Goal: Task Accomplishment & Management: Use online tool/utility

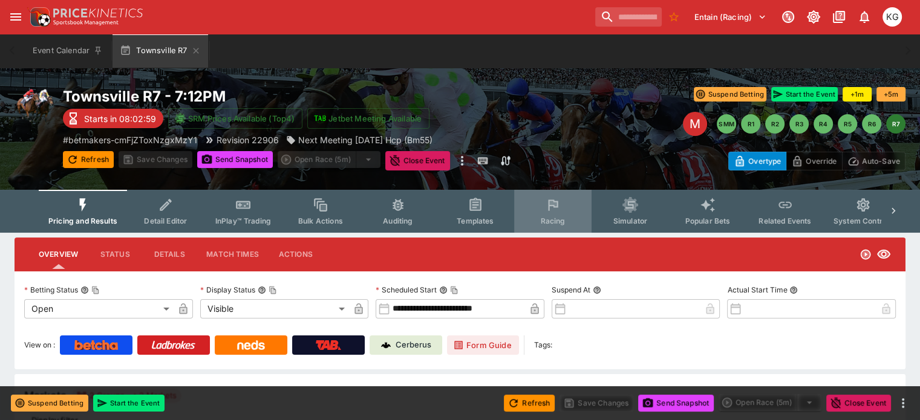
click at [565, 222] on span "Racing" at bounding box center [552, 220] width 25 height 9
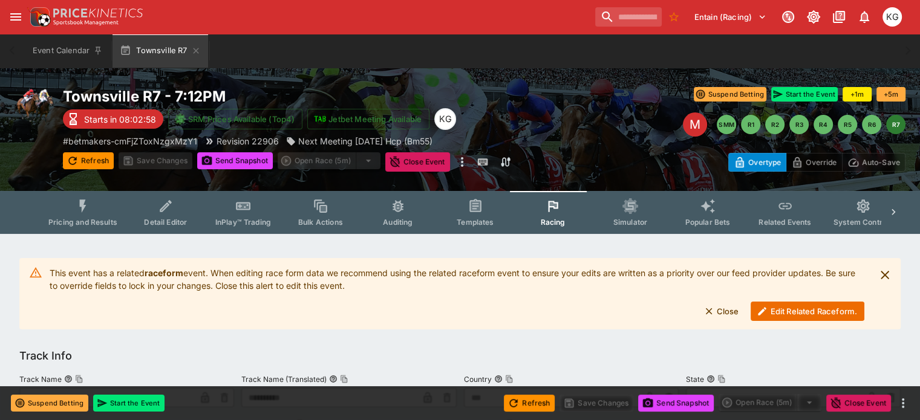
click at [779, 310] on button "Edit Related Raceform." at bounding box center [807, 311] width 114 height 19
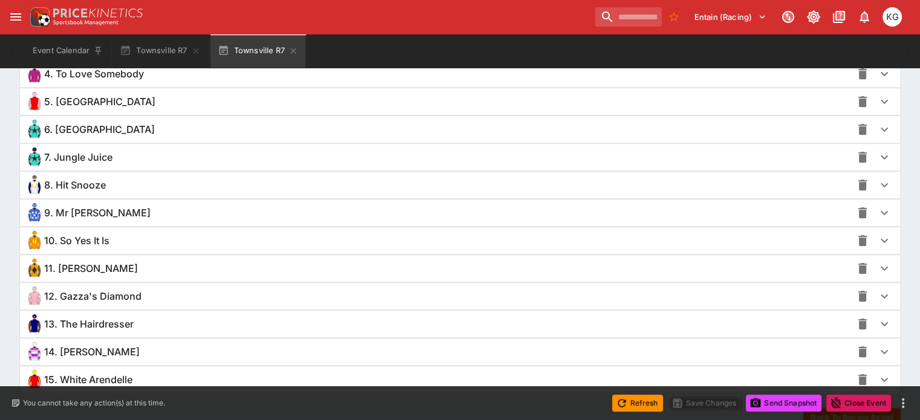
scroll to position [1018, 0]
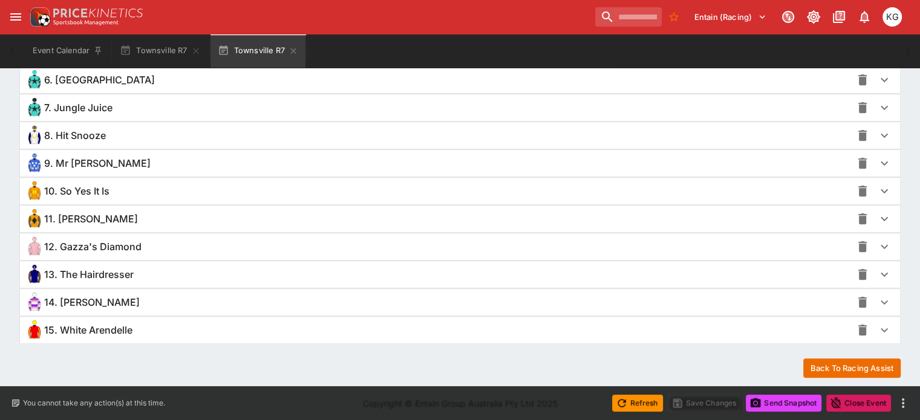
click at [877, 327] on icon "button" at bounding box center [884, 330] width 15 height 15
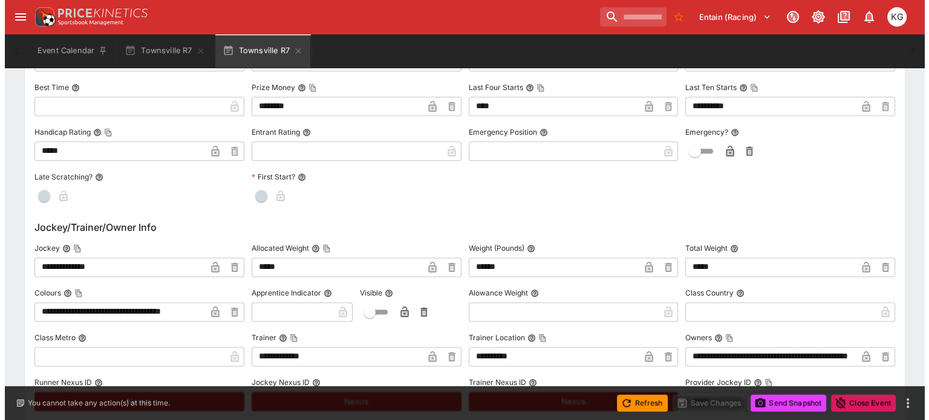
scroll to position [1502, 0]
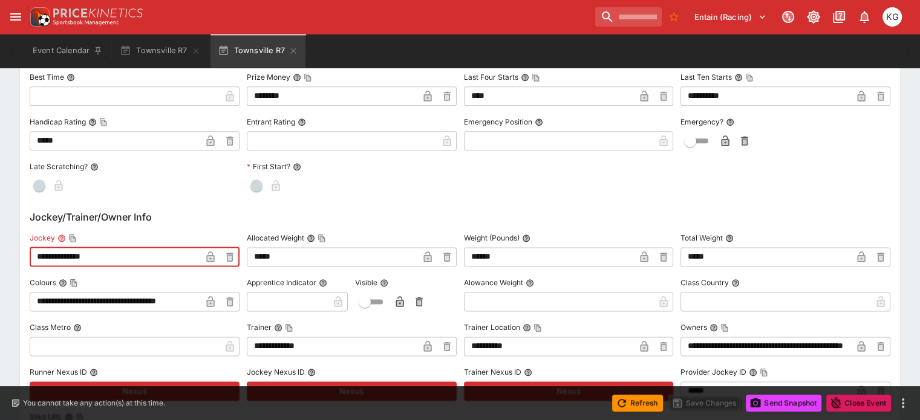
drag, startPoint x: 133, startPoint y: 255, endPoint x: 23, endPoint y: 251, distance: 110.1
paste input "text"
type input "**********"
click at [213, 256] on icon "button" at bounding box center [210, 258] width 6 height 5
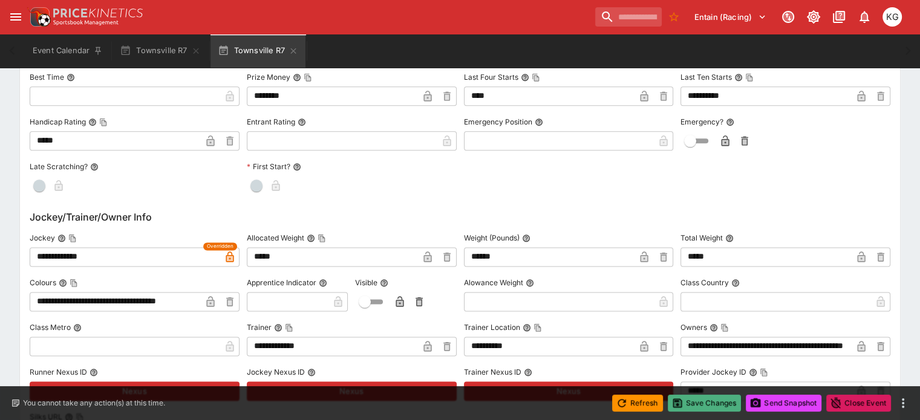
click at [707, 397] on button "Save Changes" at bounding box center [705, 403] width 74 height 17
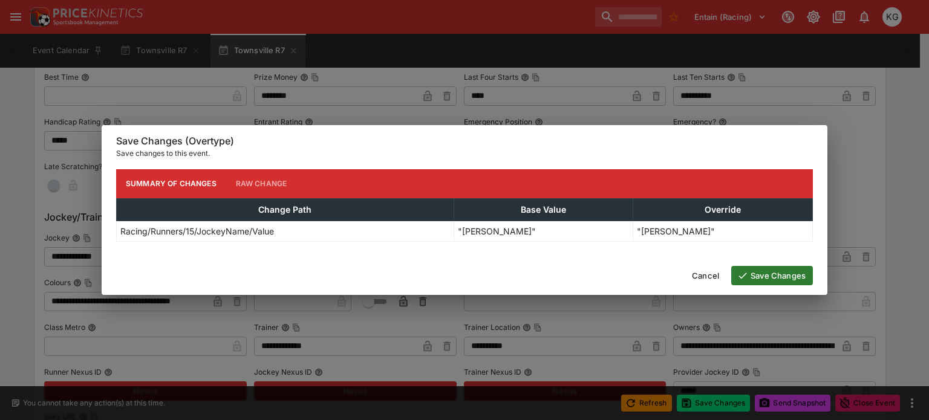
click at [784, 273] on button "Save Changes" at bounding box center [772, 275] width 82 height 19
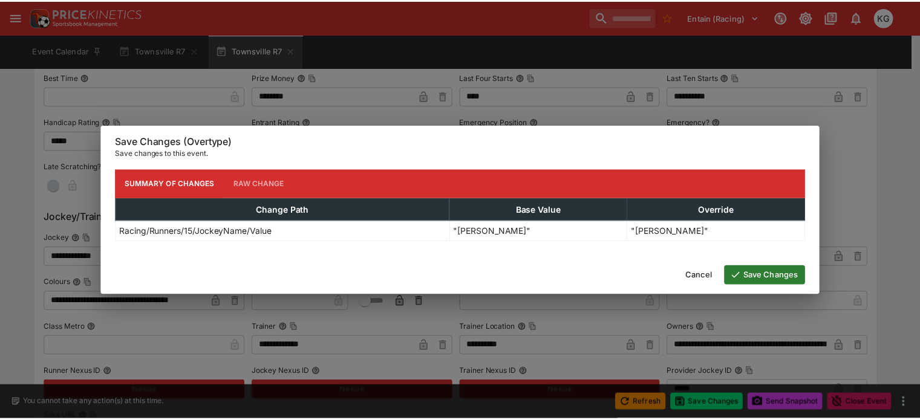
scroll to position [0, 0]
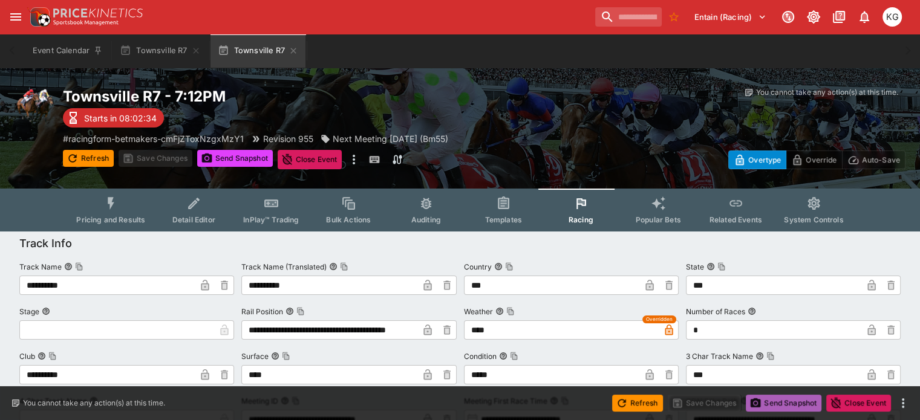
click at [788, 398] on button "Send Snapshot" at bounding box center [784, 403] width 76 height 17
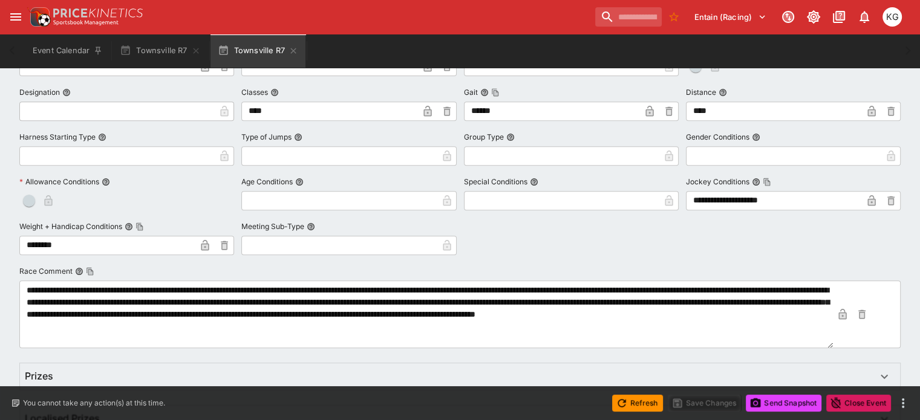
scroll to position [484, 0]
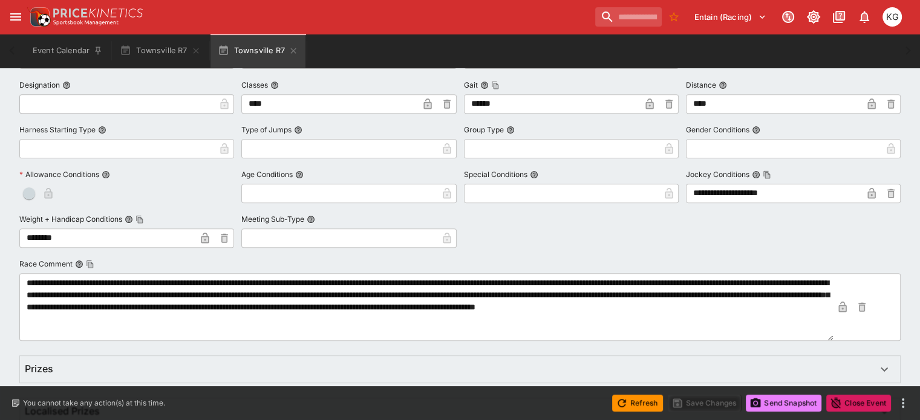
click at [778, 406] on button "Send Snapshot" at bounding box center [784, 403] width 76 height 17
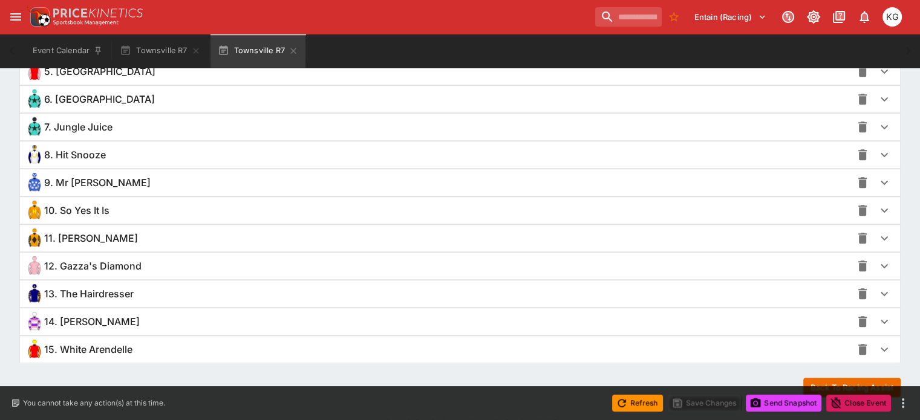
scroll to position [1018, 0]
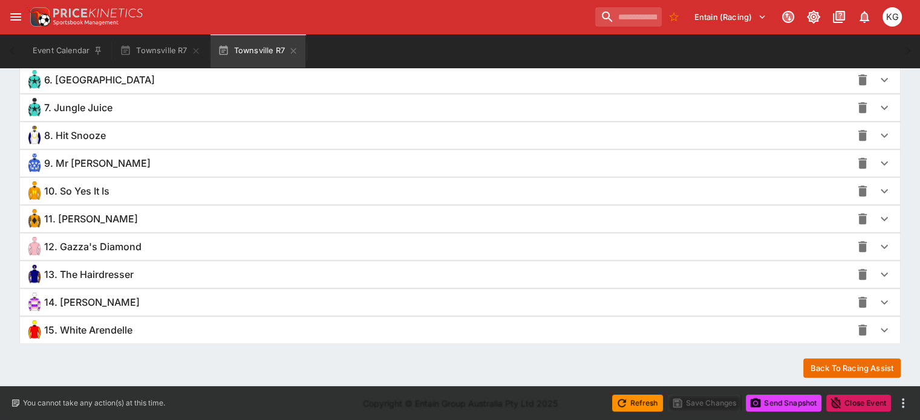
click at [877, 325] on icon "button" at bounding box center [884, 330] width 15 height 15
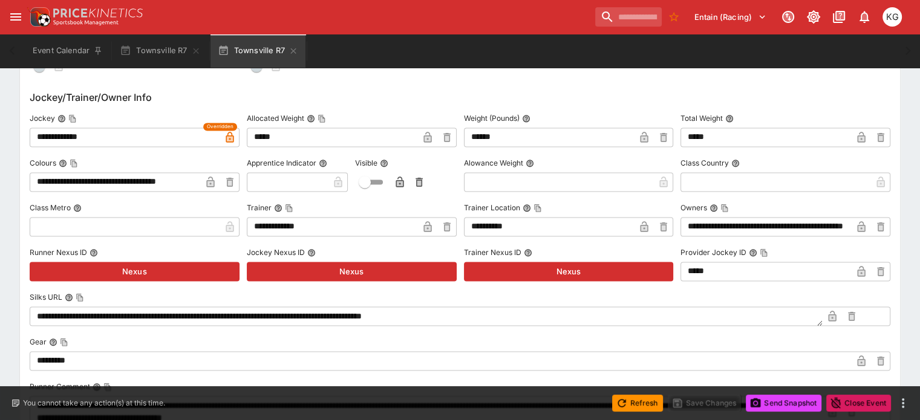
scroll to position [1623, 0]
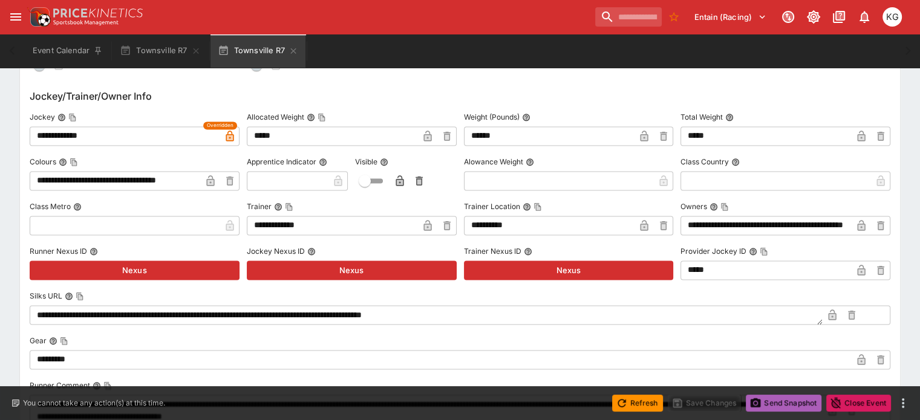
click at [785, 400] on button "Send Snapshot" at bounding box center [784, 403] width 76 height 17
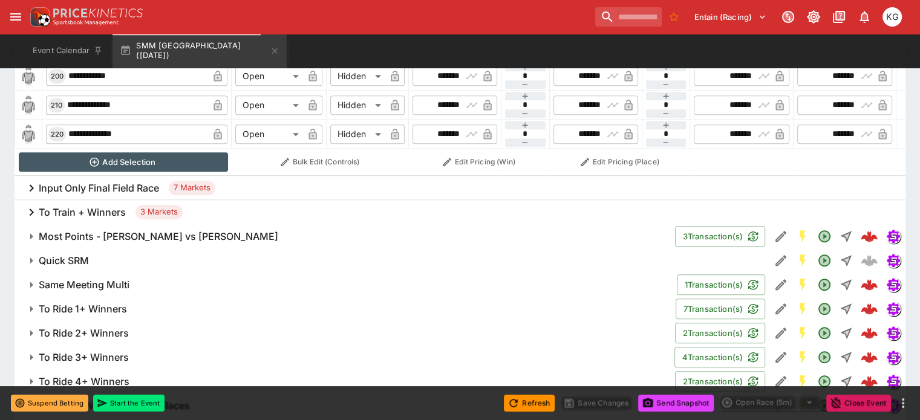
scroll to position [1088, 0]
click at [123, 302] on h6 "To Ride 1+ Winners" at bounding box center [83, 308] width 88 height 13
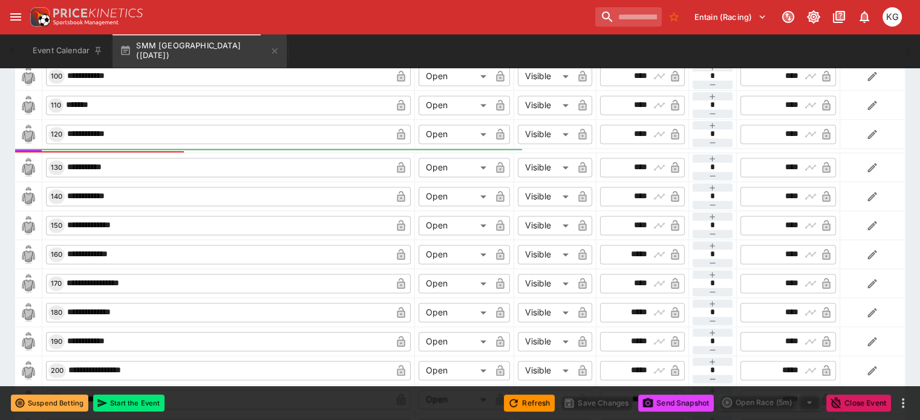
scroll to position [1753, 0]
